Goal: Task Accomplishment & Management: Manage account settings

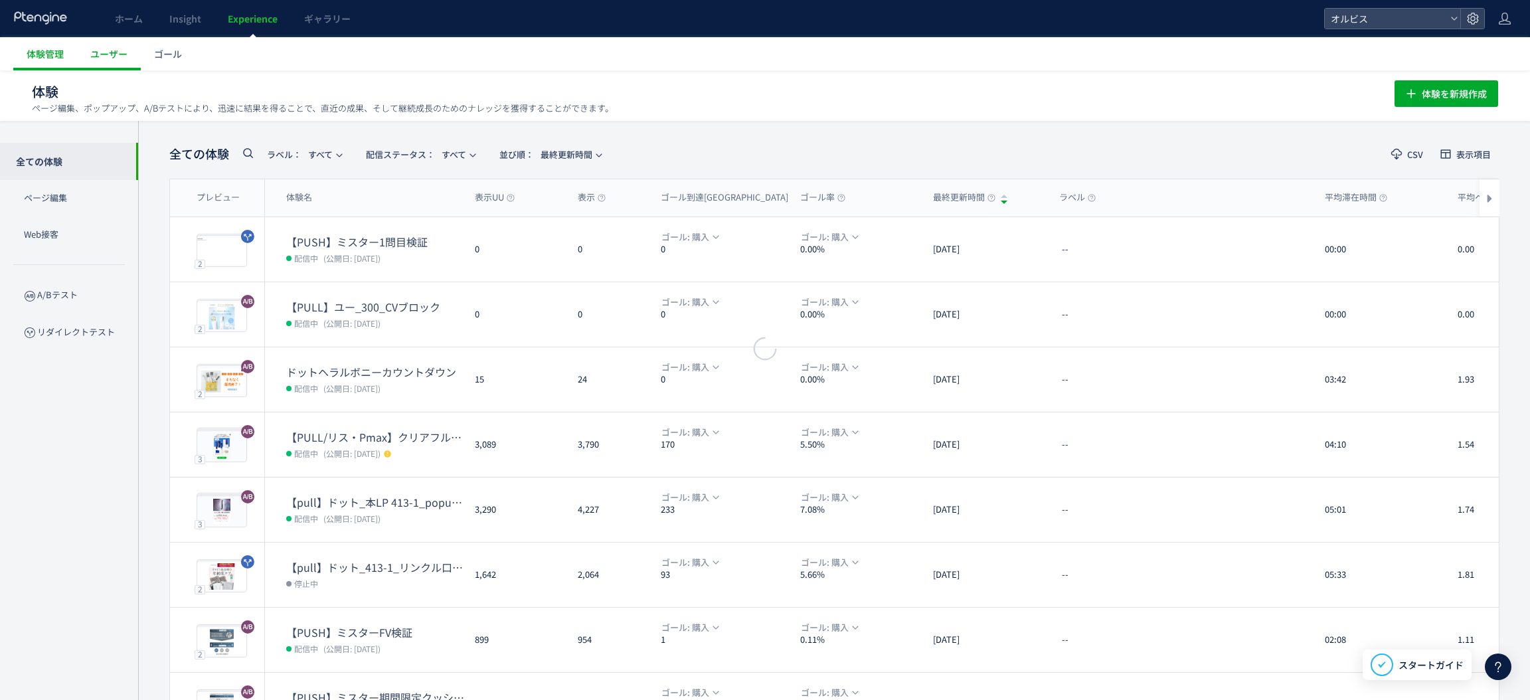
click at [35, 56] on div at bounding box center [765, 350] width 1530 height 700
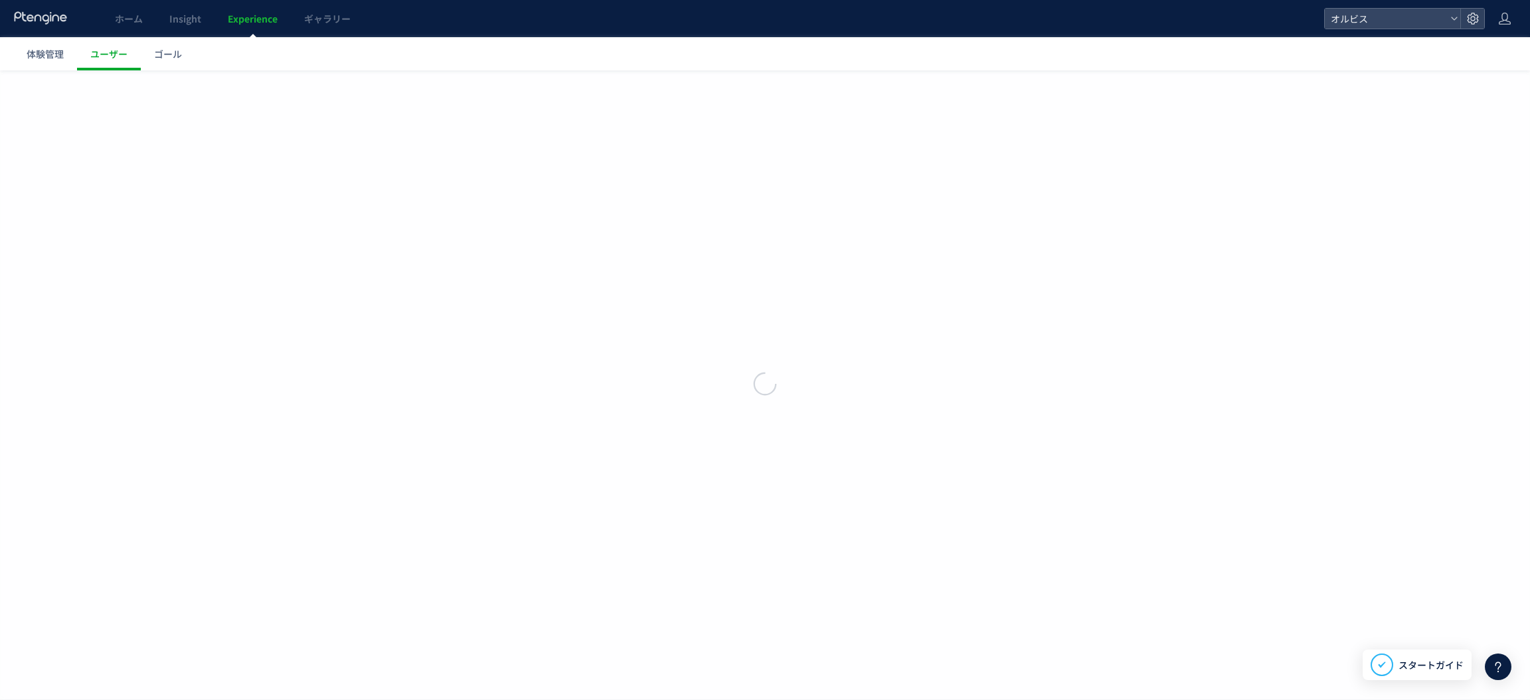
click at [35, 55] on span "体験管理" at bounding box center [45, 53] width 37 height 13
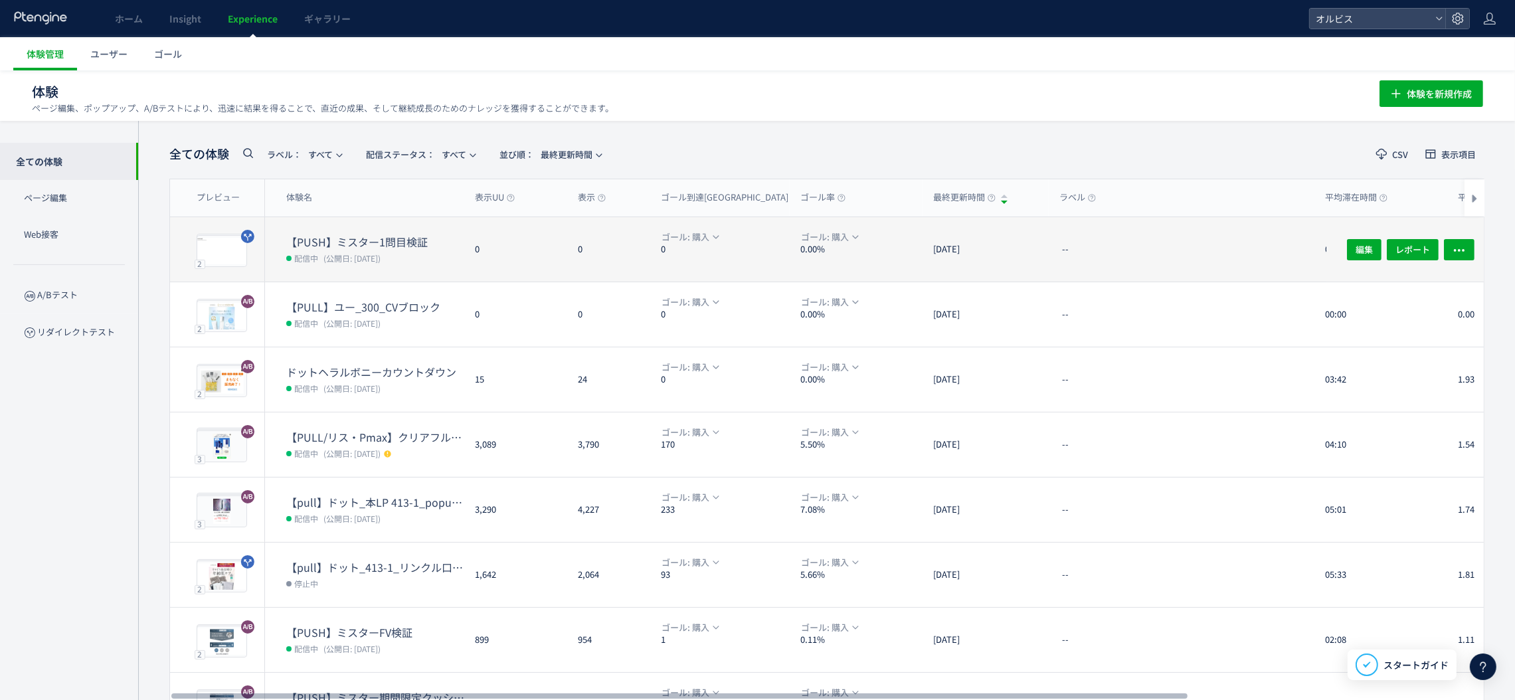
click at [616, 262] on div "0" at bounding box center [608, 249] width 83 height 64
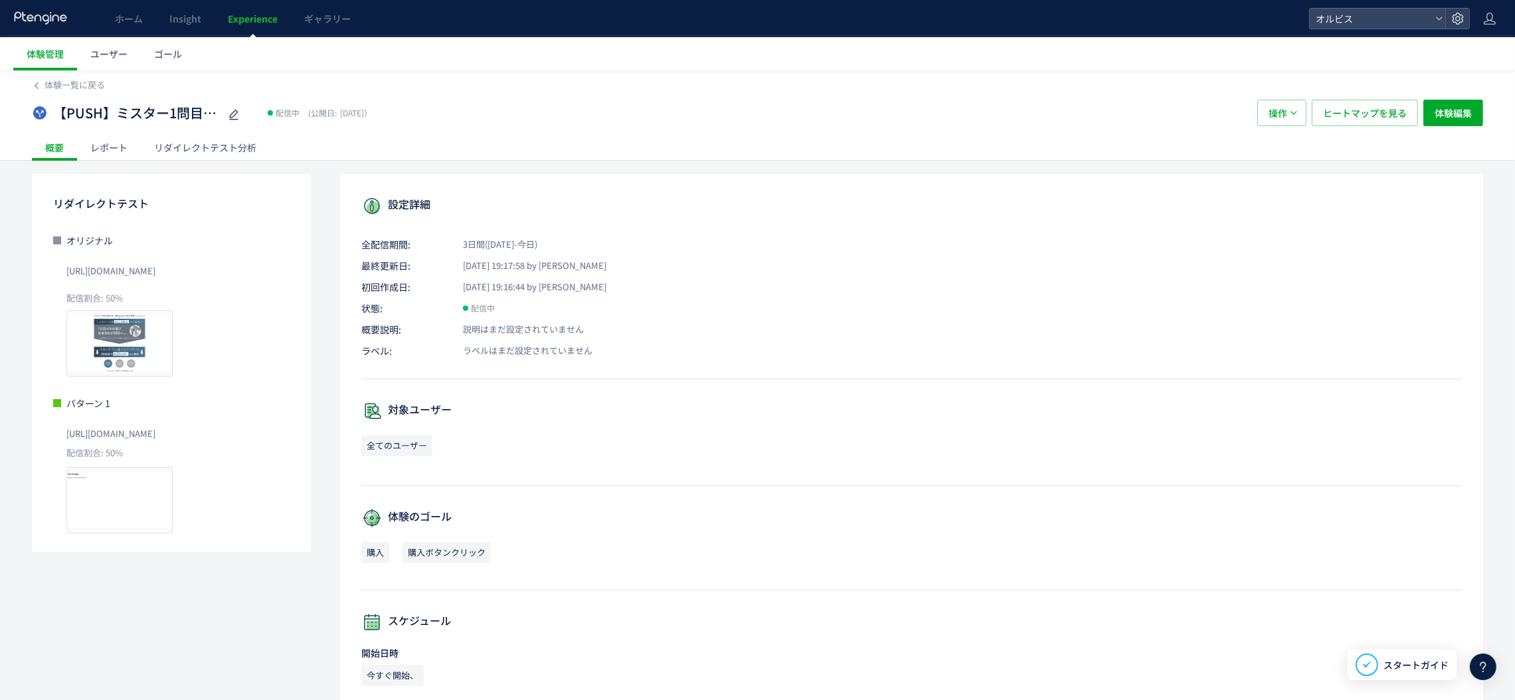
click at [197, 139] on div "リダイレクトテスト分析" at bounding box center [205, 147] width 129 height 27
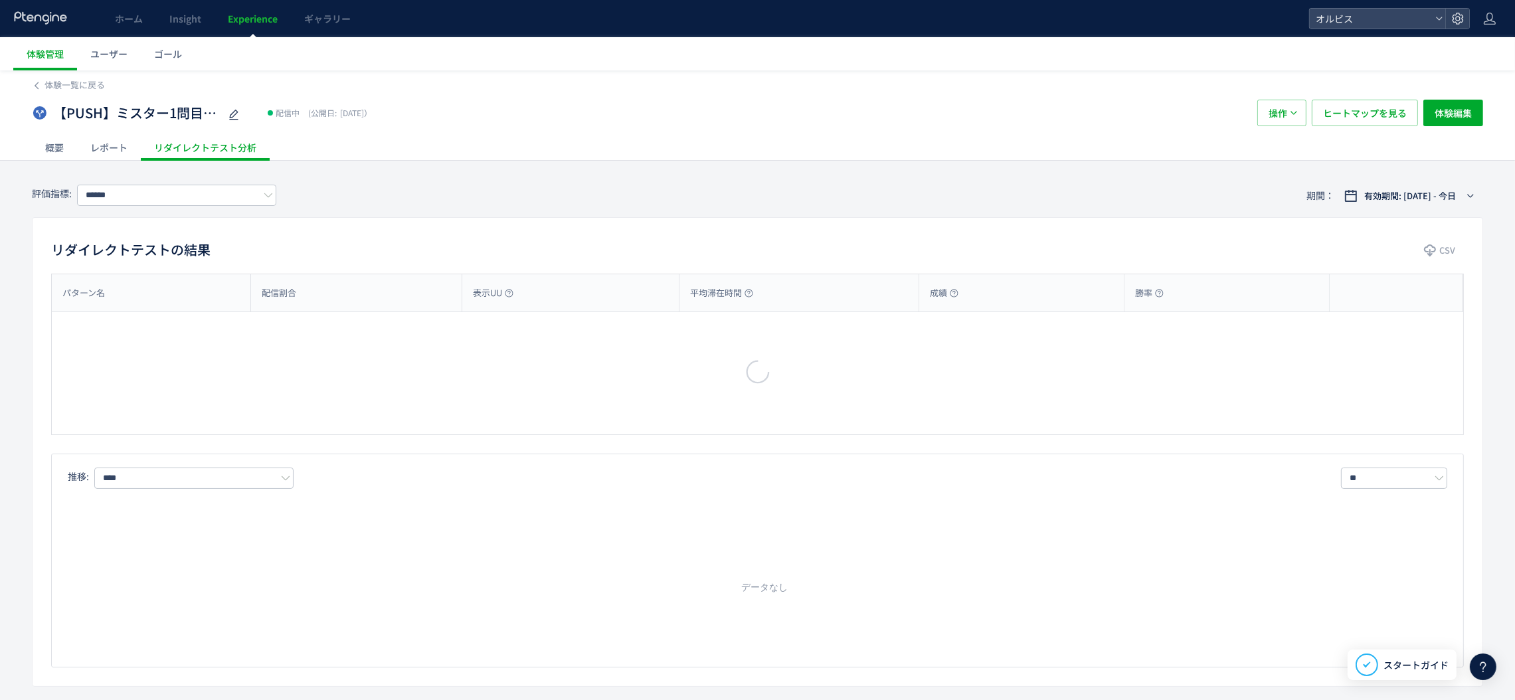
click at [198, 143] on div "リダイレクトテスト分析" at bounding box center [205, 147] width 129 height 27
type input "**"
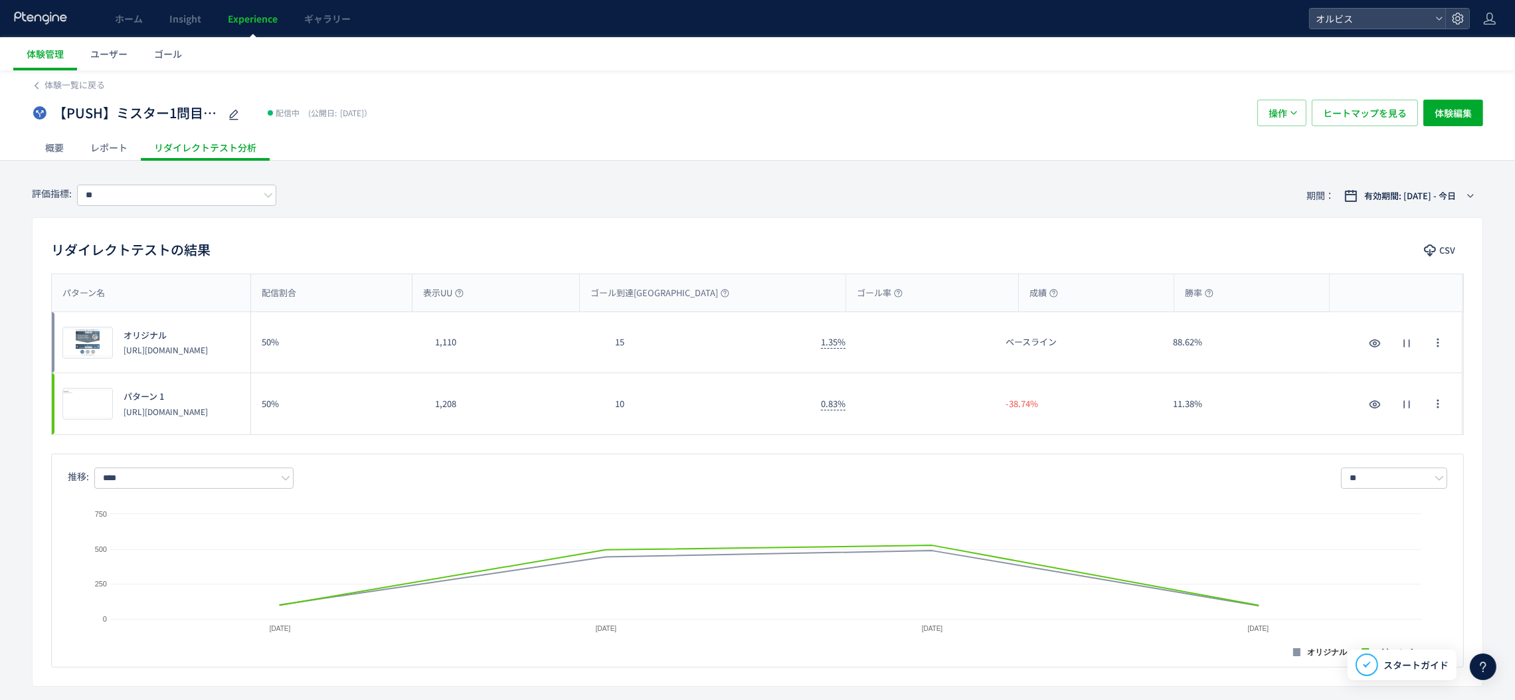
click at [250, 17] on span "Experience" at bounding box center [253, 18] width 50 height 13
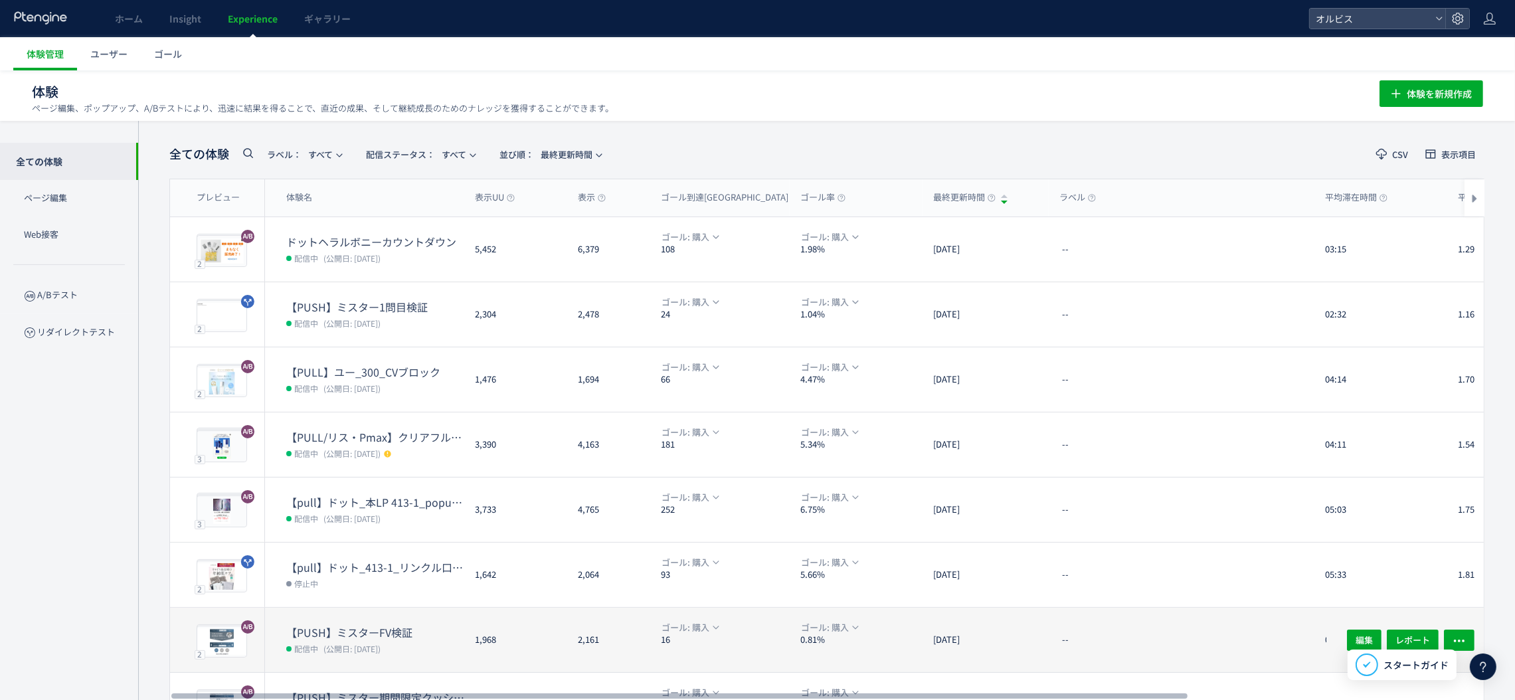
click at [494, 616] on div "1,968" at bounding box center [515, 640] width 103 height 64
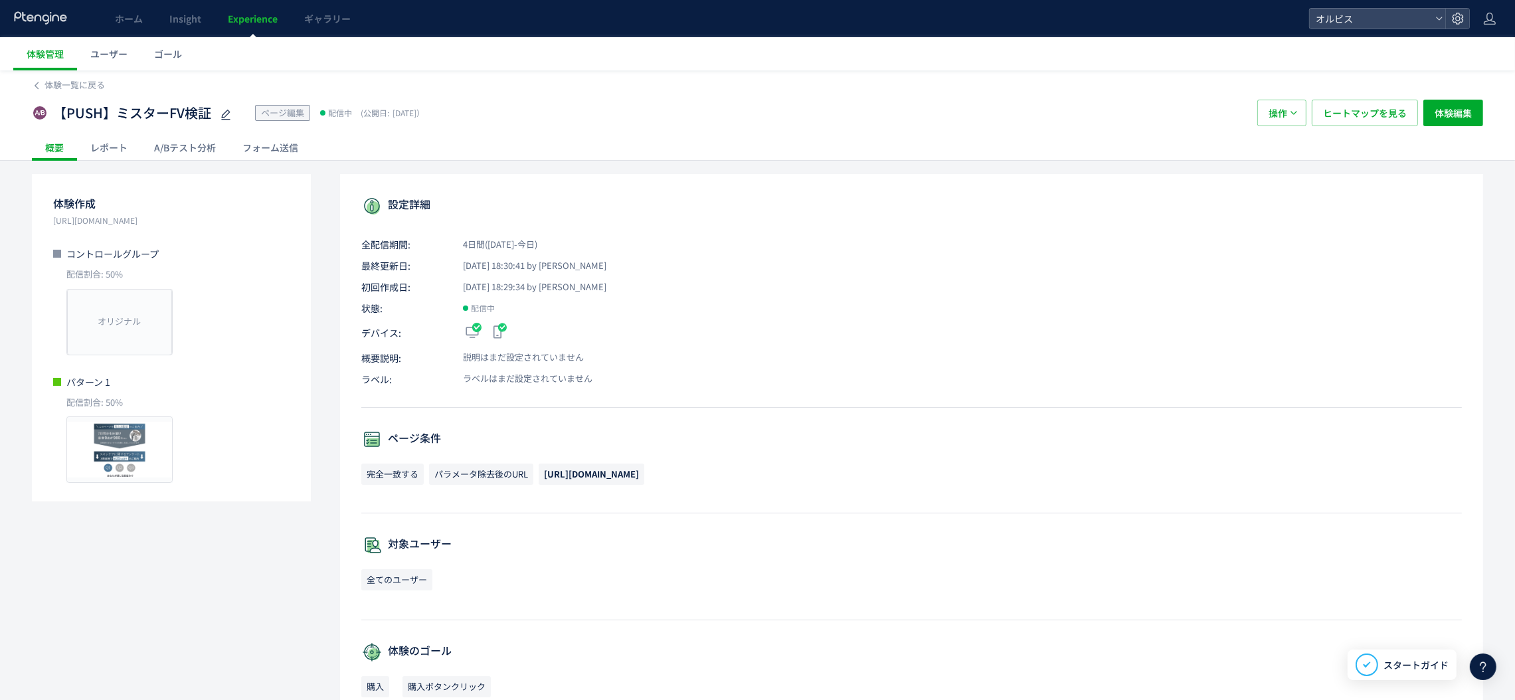
click at [191, 155] on div "A/Bテスト分析" at bounding box center [185, 147] width 88 height 27
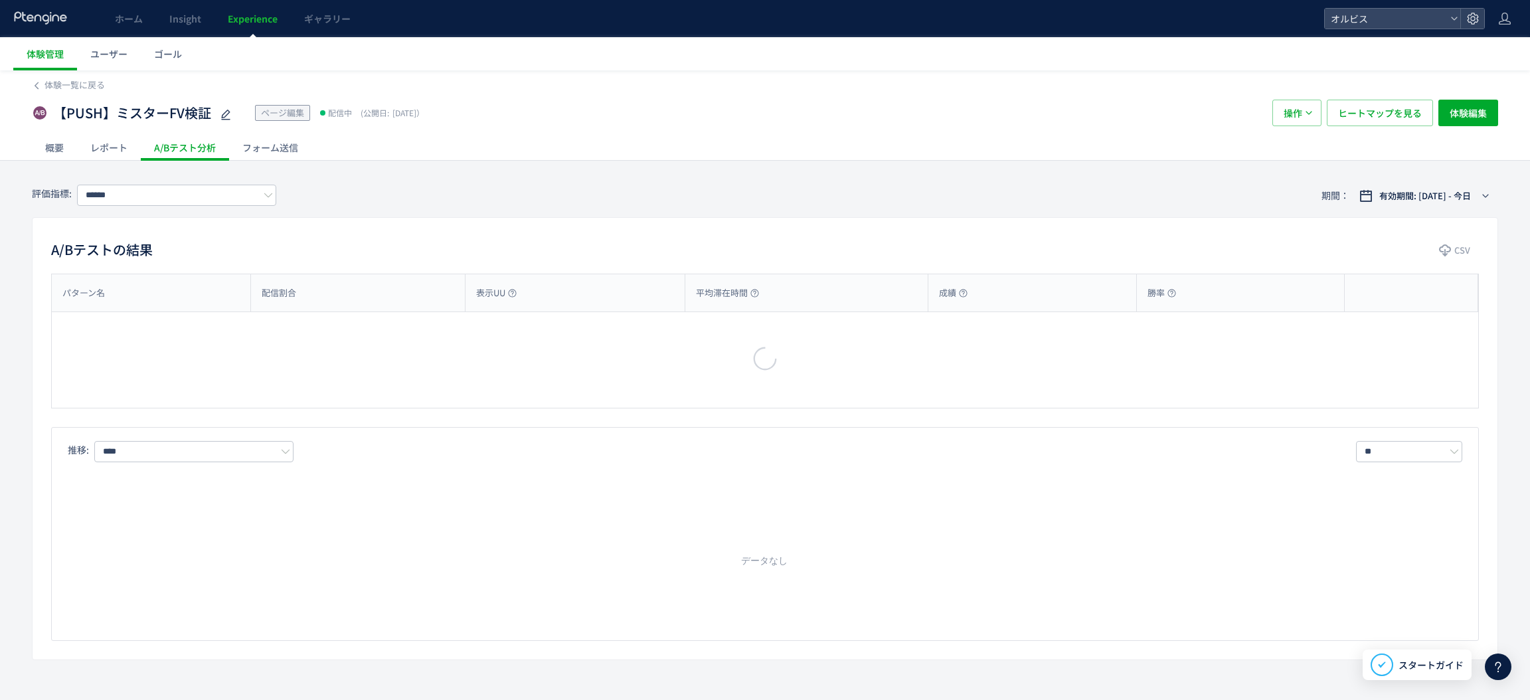
type input "**"
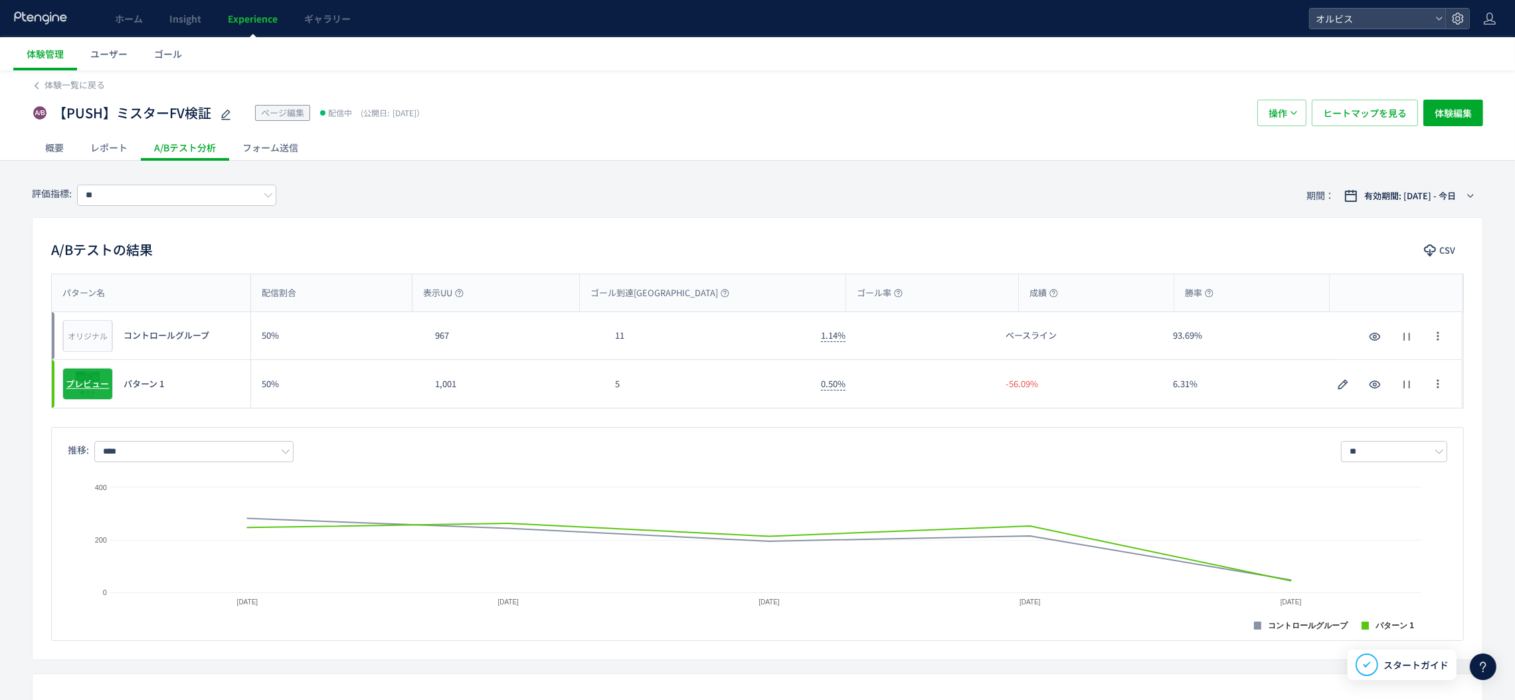
click at [96, 392] on div "プレビュー" at bounding box center [87, 384] width 50 height 32
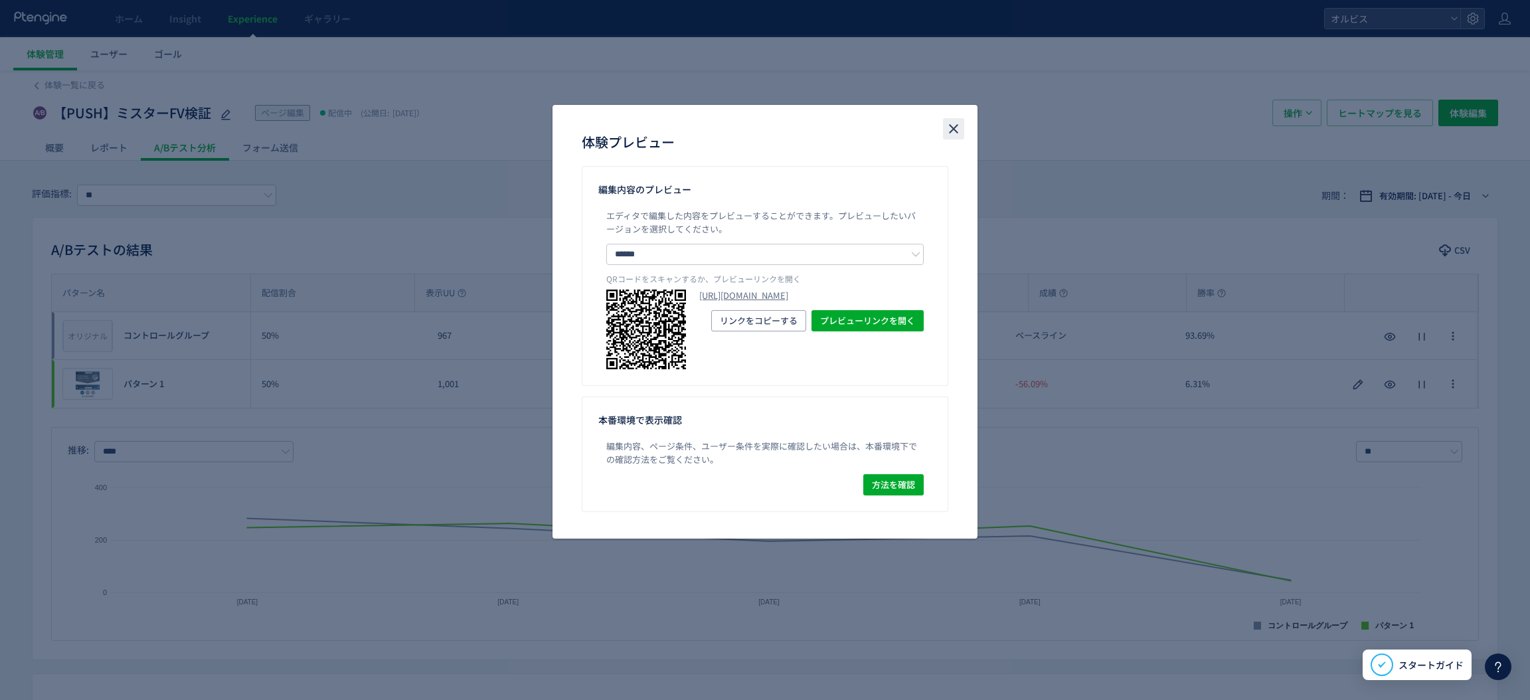
click at [950, 127] on icon "close" at bounding box center [954, 129] width 16 height 16
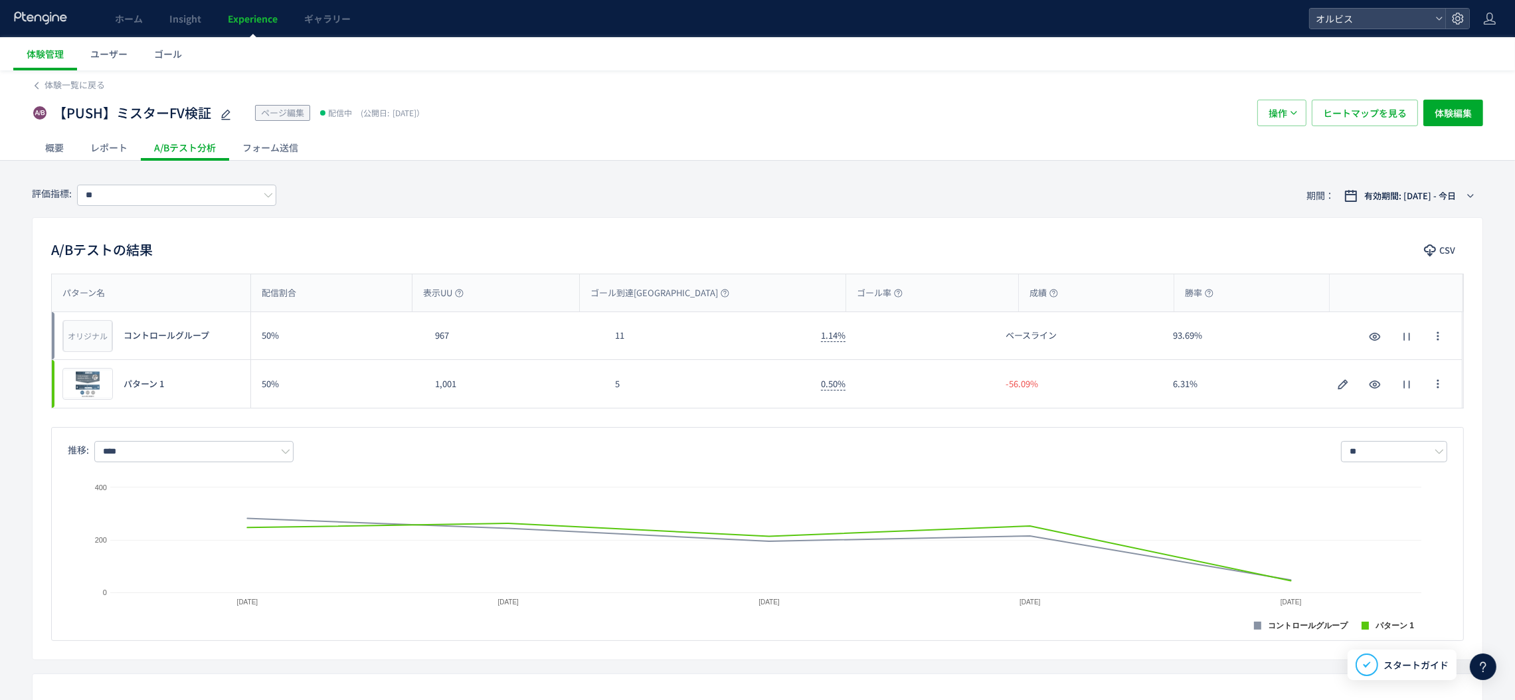
click at [272, 12] on span "Experience" at bounding box center [253, 18] width 50 height 13
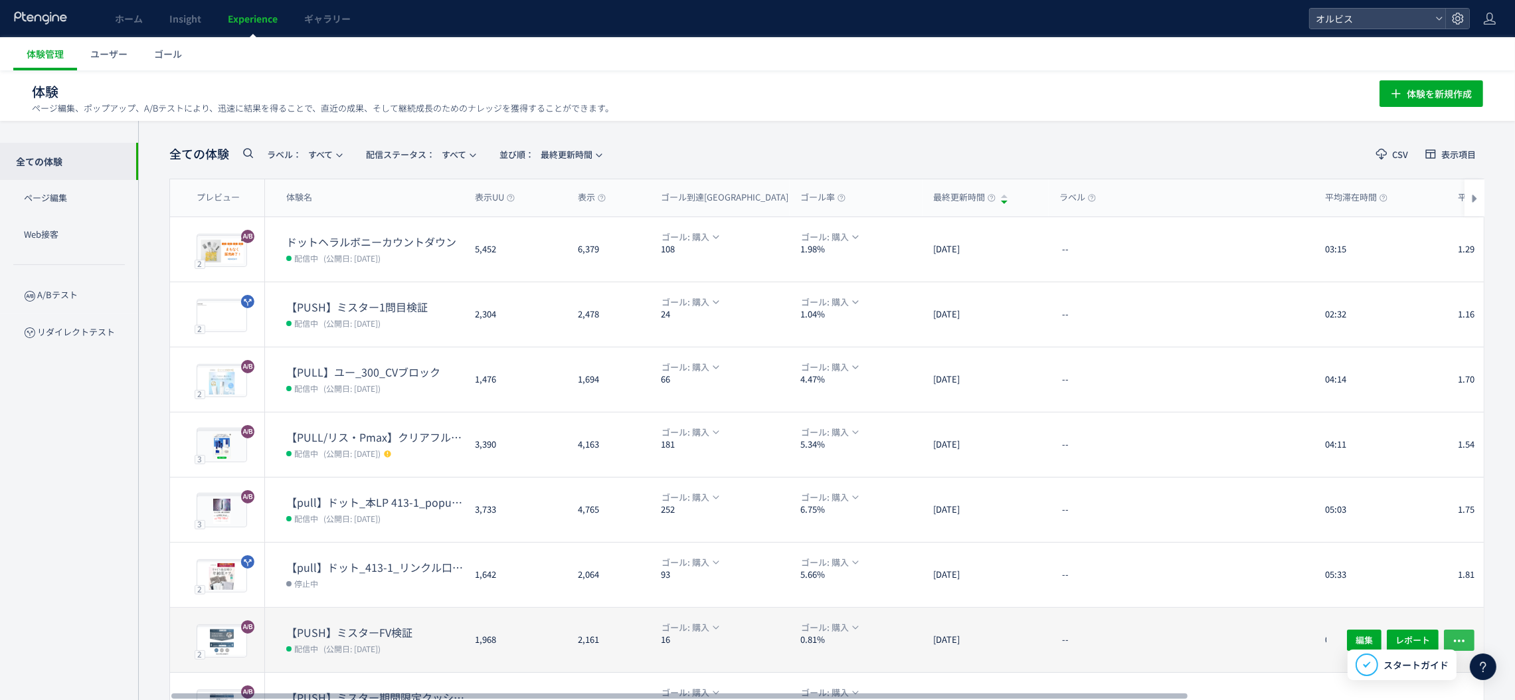
click at [1463, 642] on icon "button" at bounding box center [1459, 640] width 13 height 13
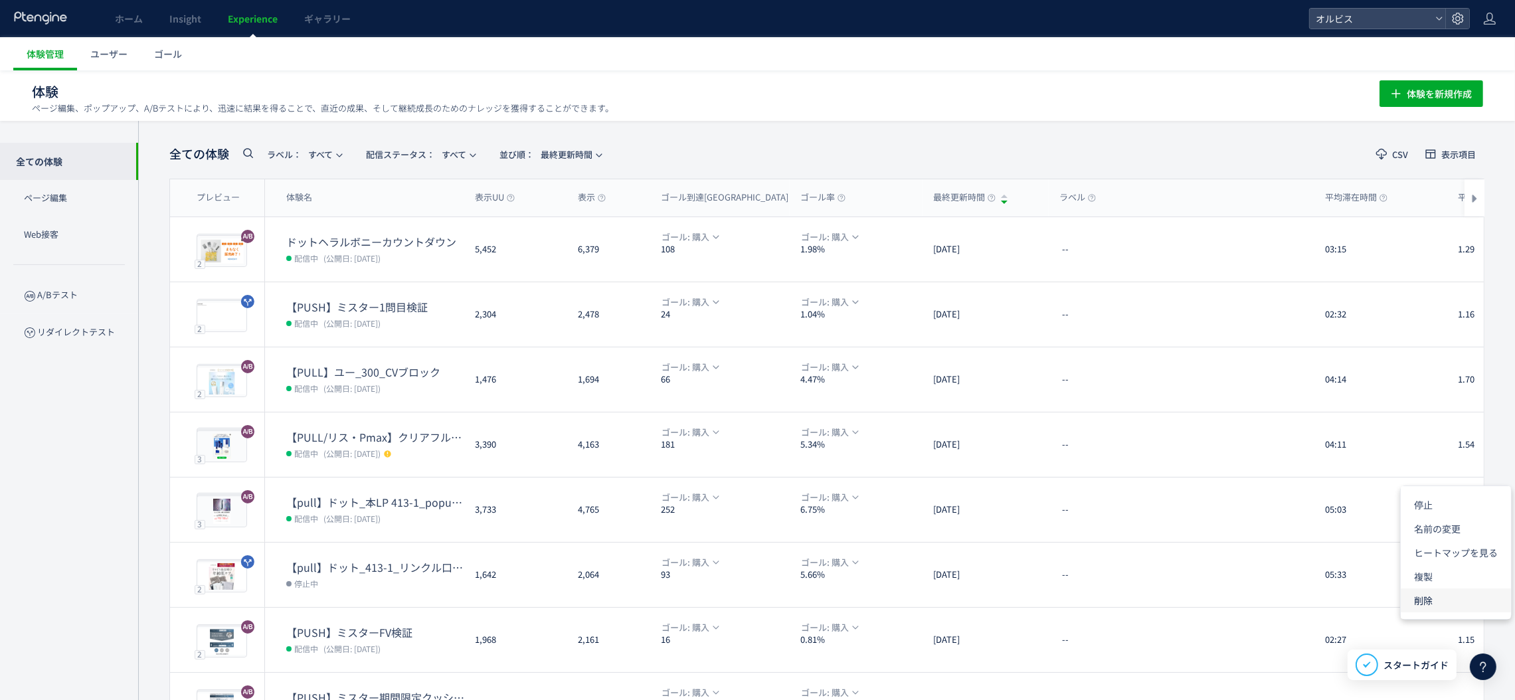
click at [1439, 601] on li "削除" at bounding box center [1456, 600] width 110 height 24
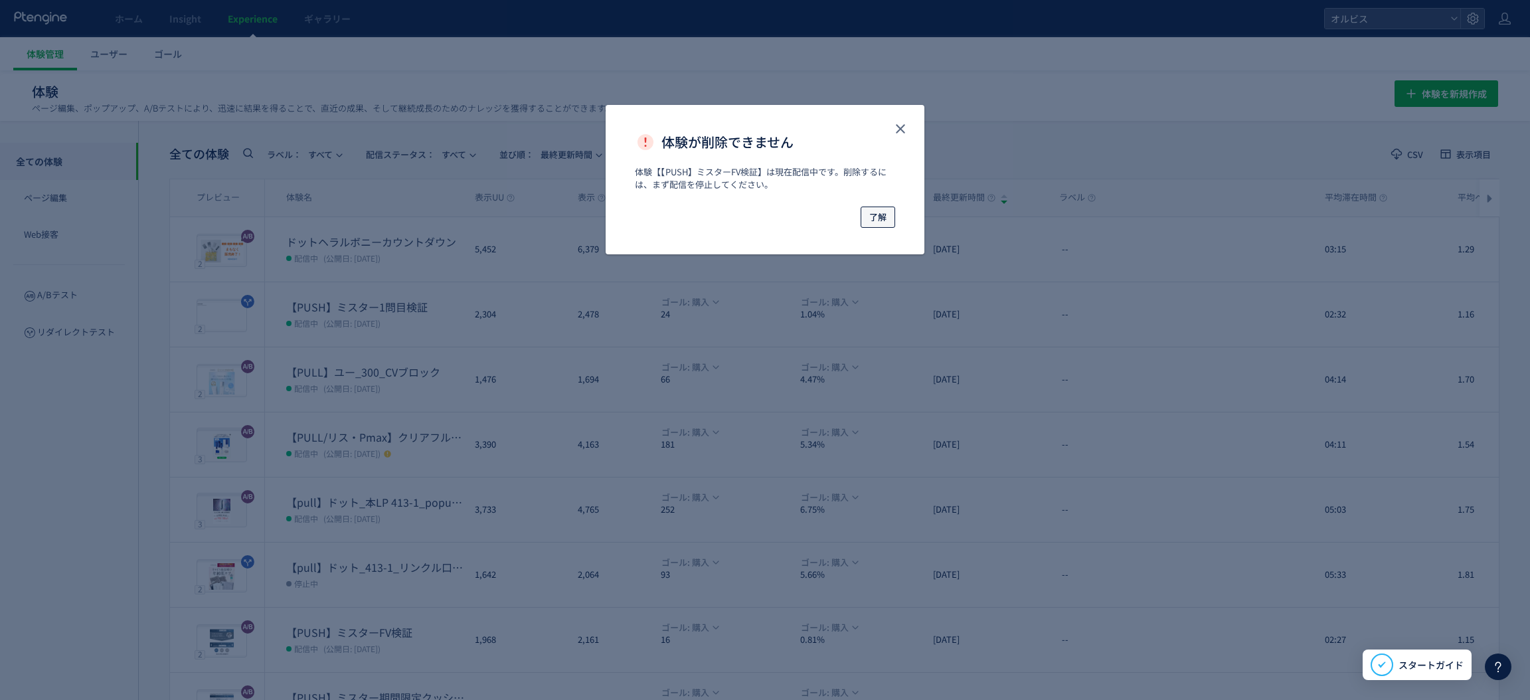
click at [870, 221] on span "了解" at bounding box center [877, 217] width 17 height 21
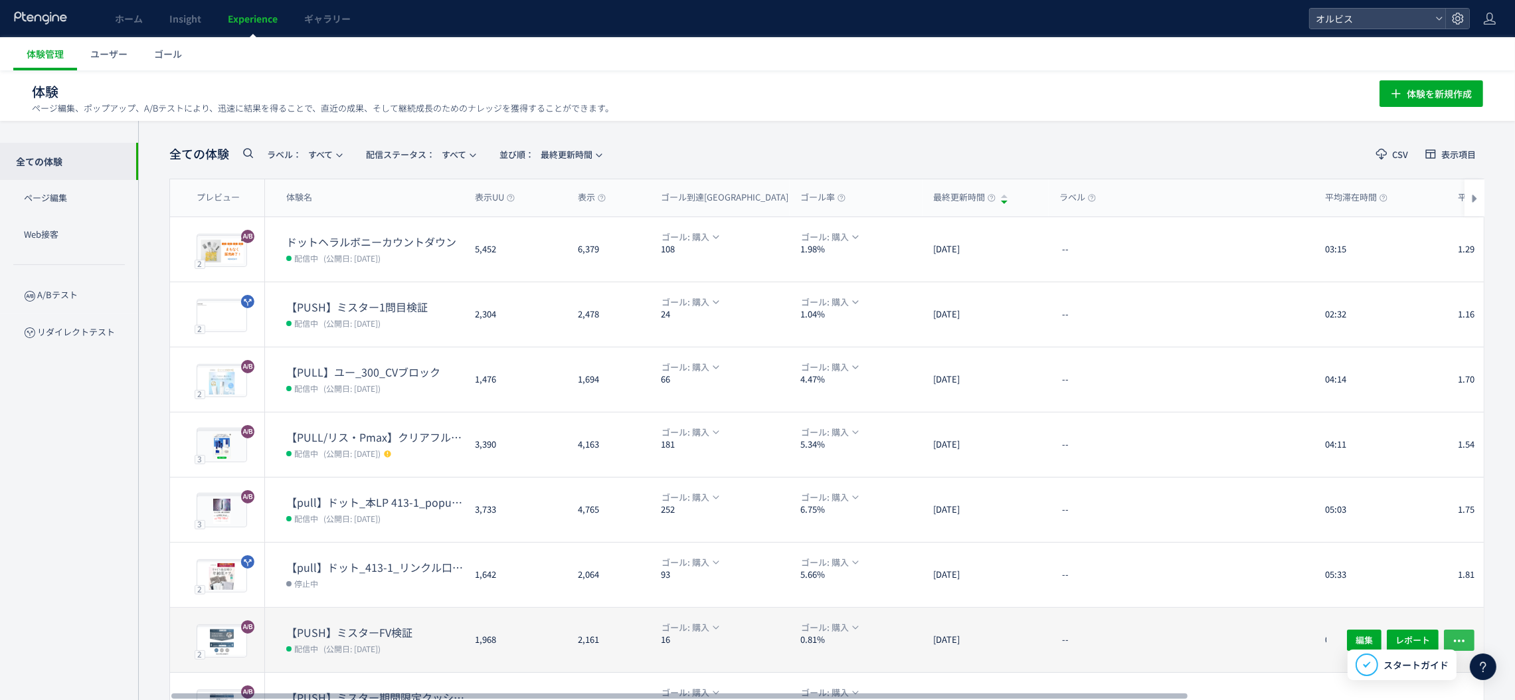
click at [1467, 648] on button "button" at bounding box center [1459, 639] width 31 height 21
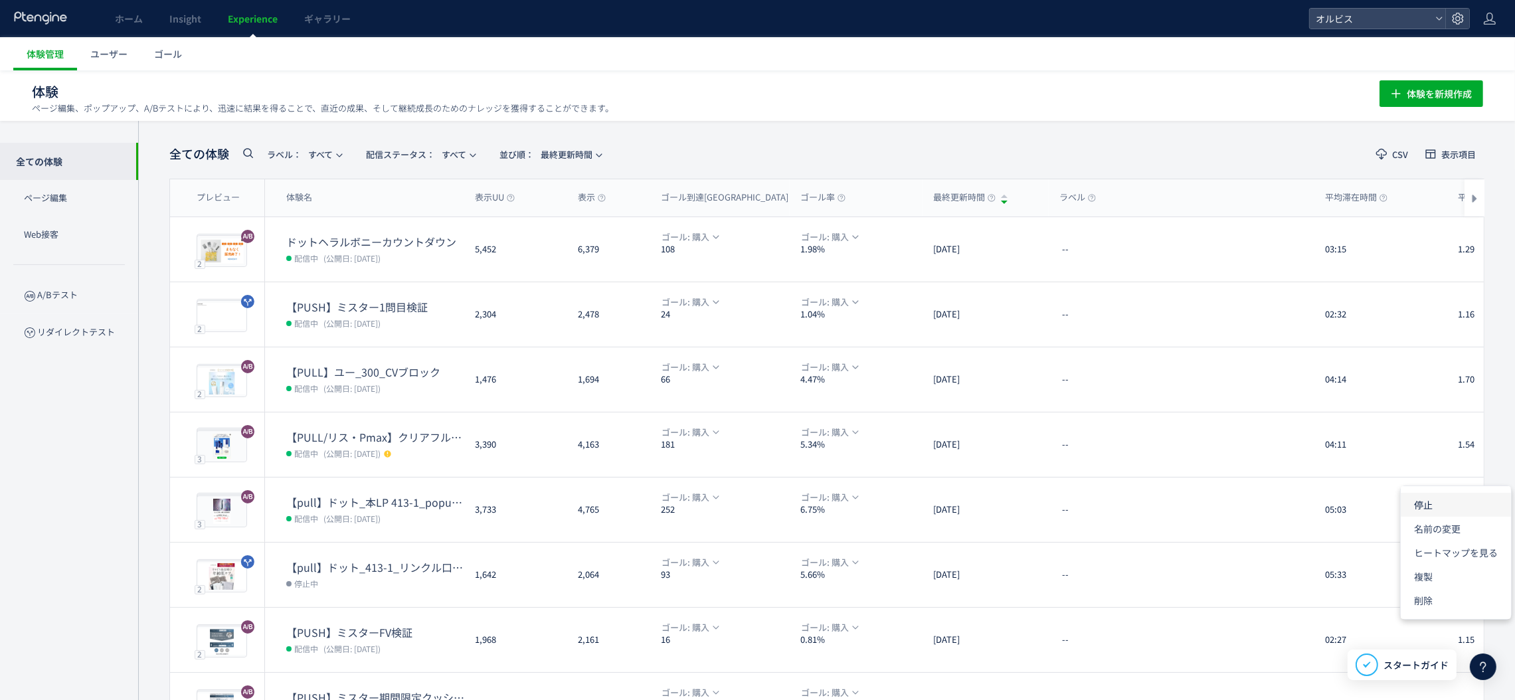
click at [1423, 512] on li "停止" at bounding box center [1456, 505] width 110 height 24
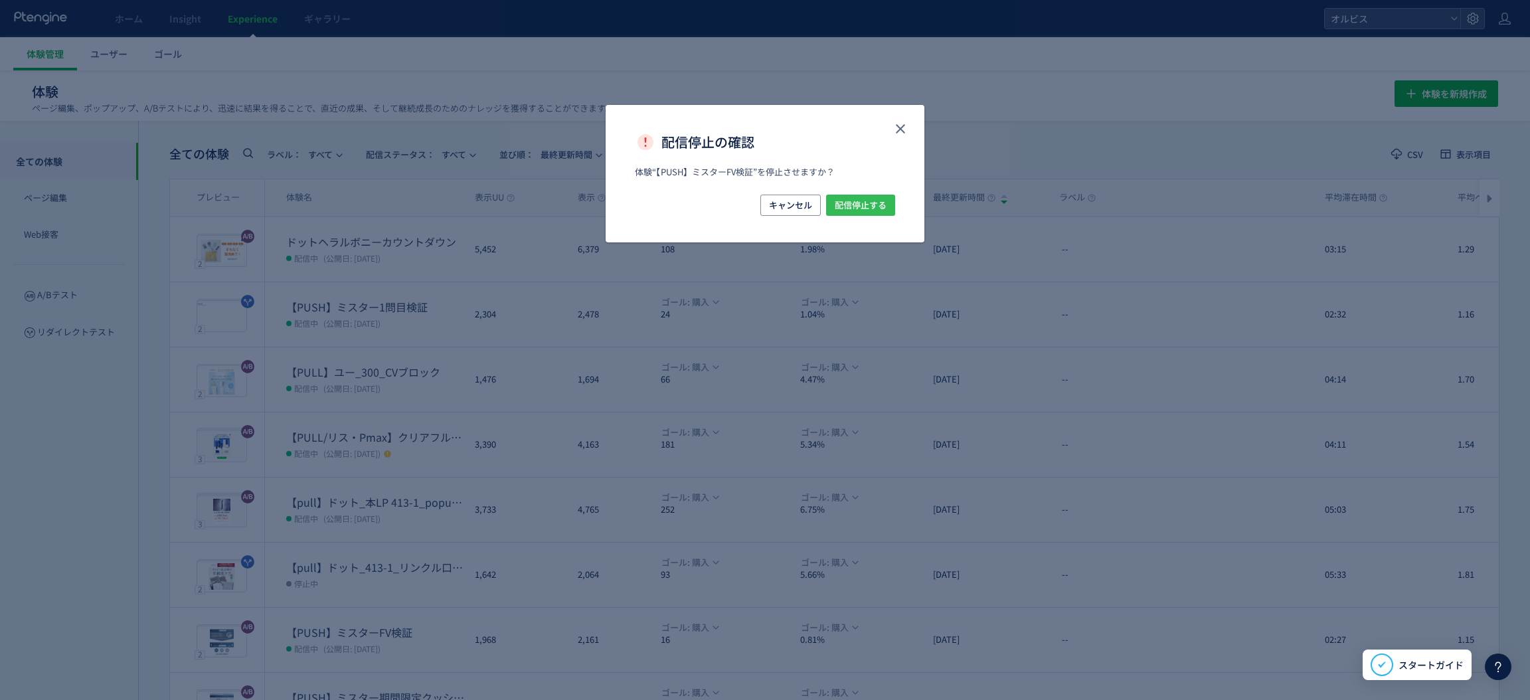
click at [874, 213] on span "配信停止する" at bounding box center [861, 205] width 52 height 21
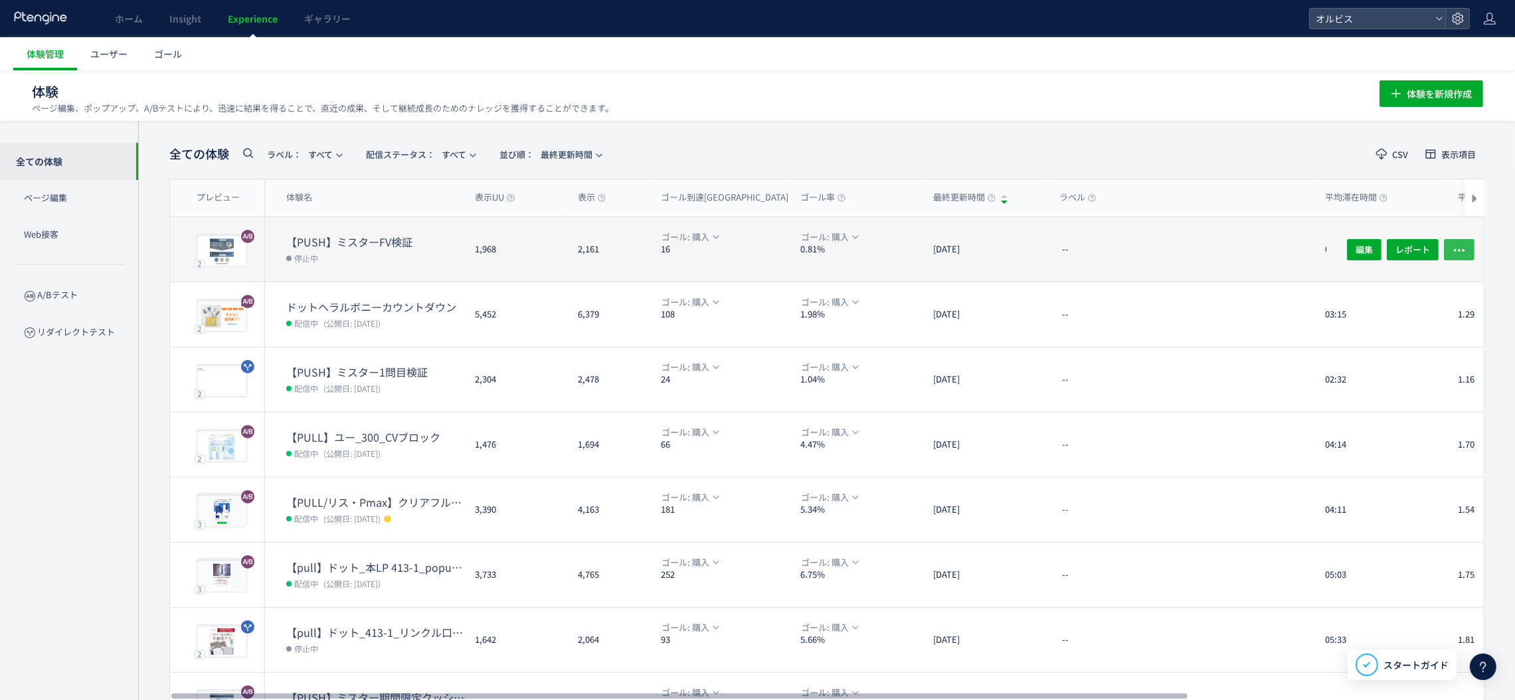
click at [1464, 245] on icon "button" at bounding box center [1459, 249] width 13 height 13
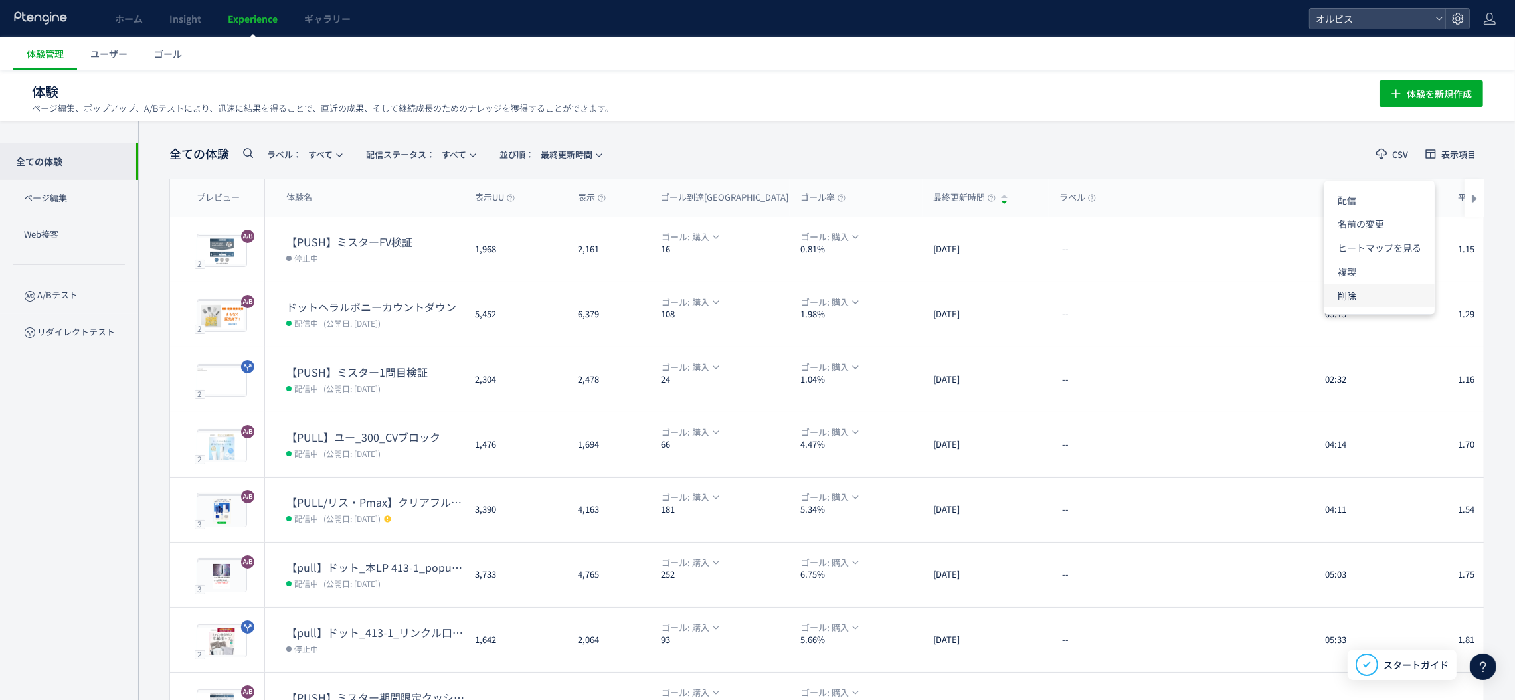
click at [1389, 294] on li "削除" at bounding box center [1379, 296] width 110 height 24
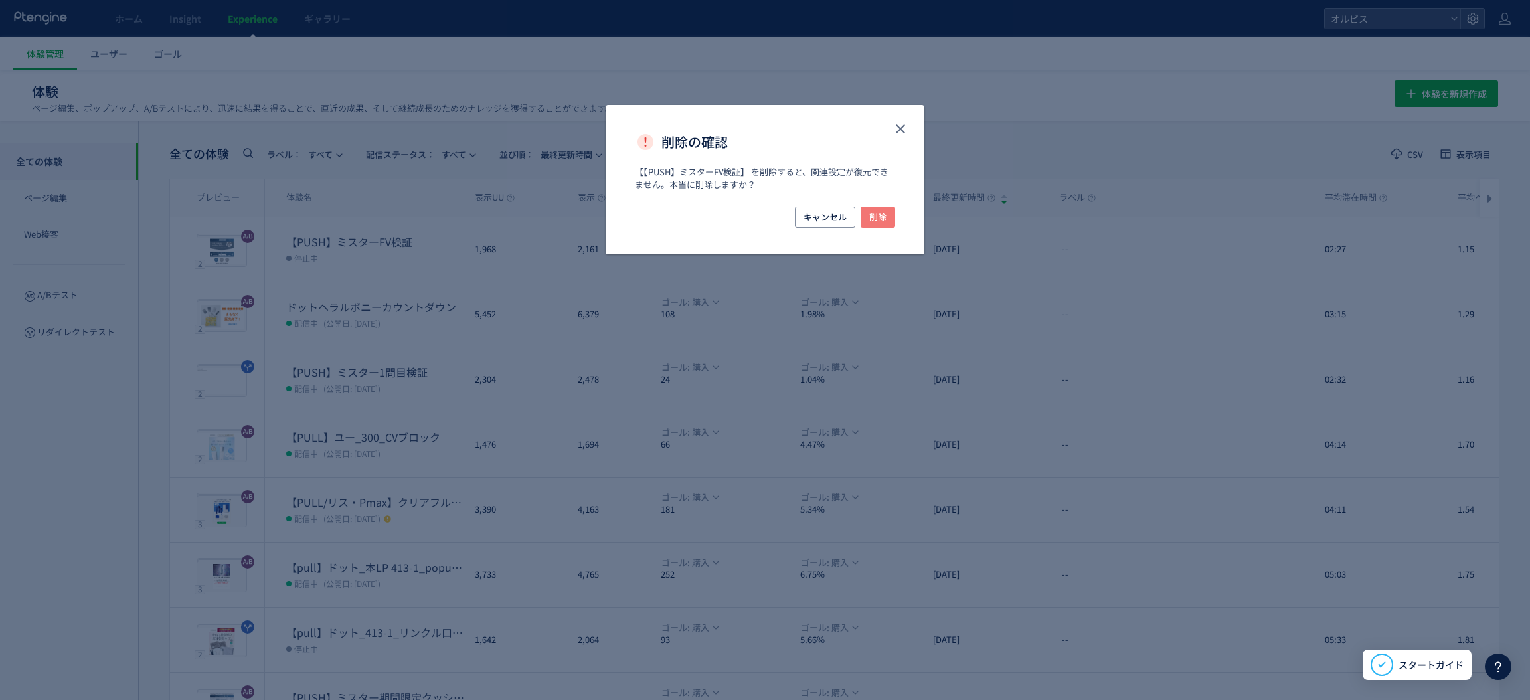
click at [866, 218] on button "削除" at bounding box center [878, 217] width 35 height 21
